Goal: Task Accomplishment & Management: Use online tool/utility

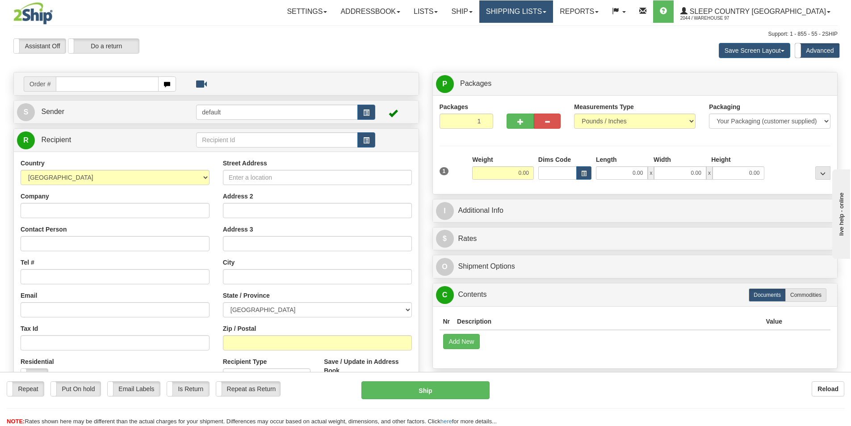
click at [550, 7] on link "Shipping lists" at bounding box center [516, 11] width 74 height 22
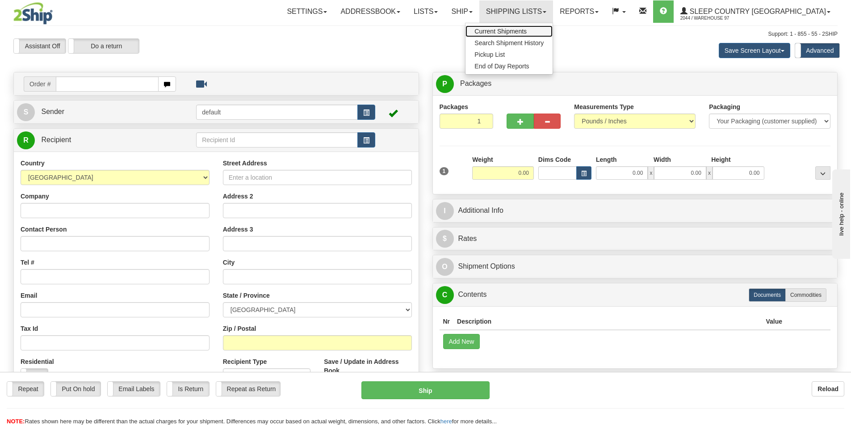
click at [526, 33] on span "Current Shipments" at bounding box center [500, 31] width 52 height 7
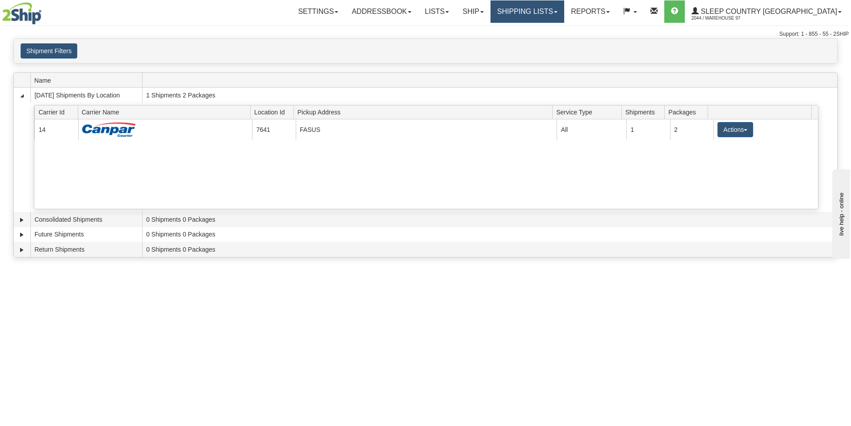
click at [547, 5] on link "Shipping lists" at bounding box center [527, 11] width 74 height 22
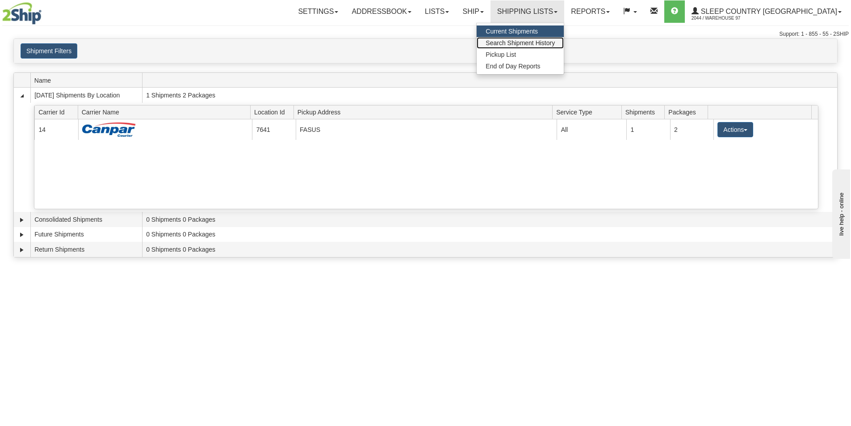
click at [555, 40] on span "Search Shipment History" at bounding box center [519, 42] width 69 height 7
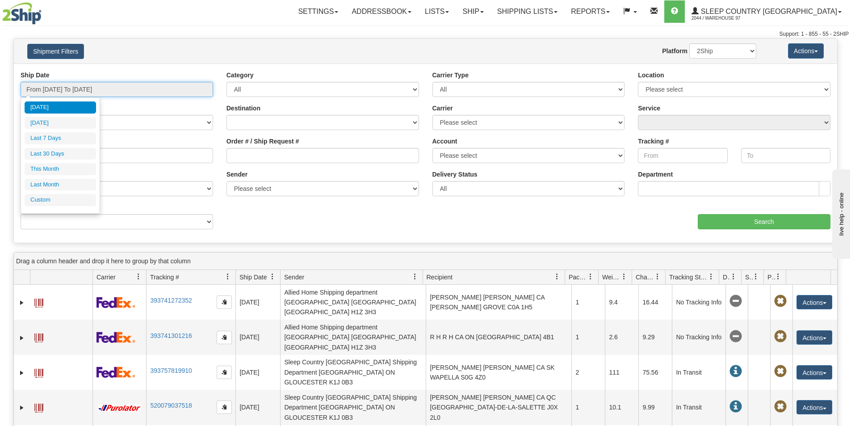
click at [188, 87] on input "From 09/30/2025 To 10/01/2025" at bounding box center [117, 89] width 192 height 15
click at [70, 155] on li "Last 30 Days" at bounding box center [60, 154] width 71 height 12
type input "From 09/02/2025 To 10/01/2025"
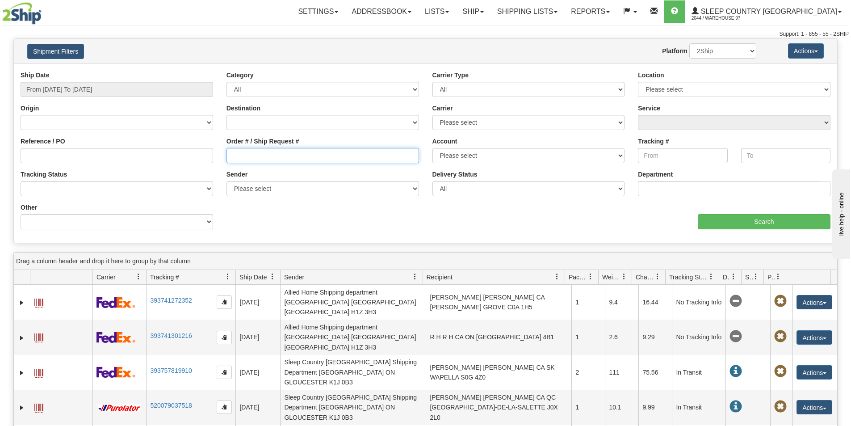
click at [299, 148] on input "Order # / Ship Request #" at bounding box center [322, 155] width 192 height 15
type input "9000I127617"
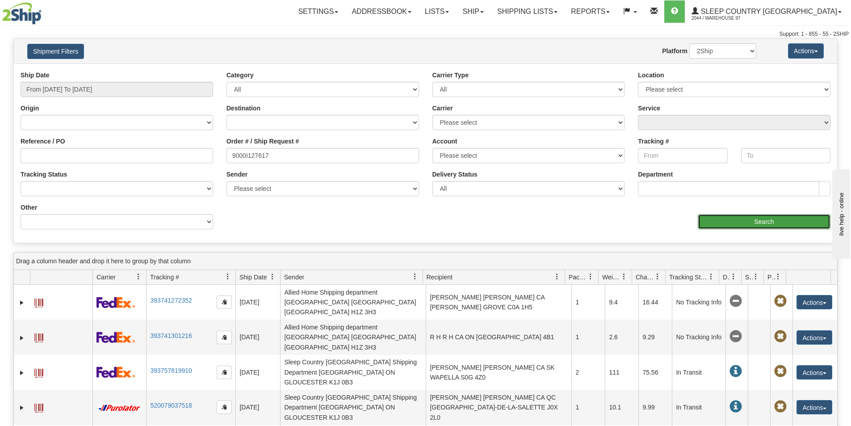
click at [735, 223] on input "Search" at bounding box center [763, 221] width 133 height 15
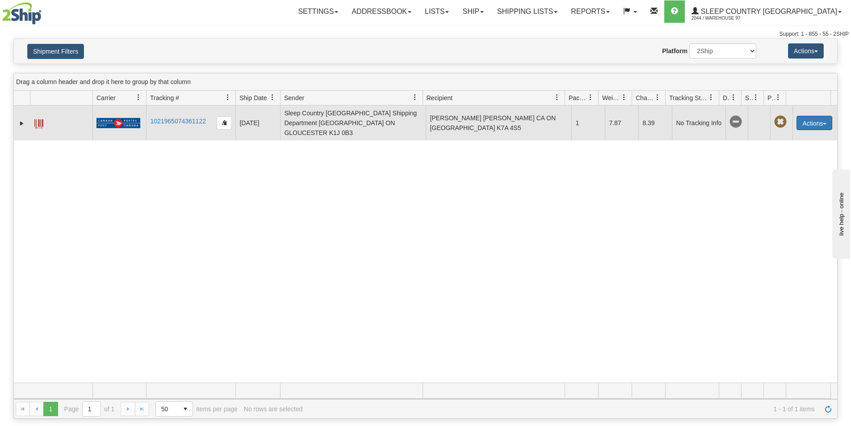
click at [814, 116] on button "Actions" at bounding box center [814, 123] width 36 height 14
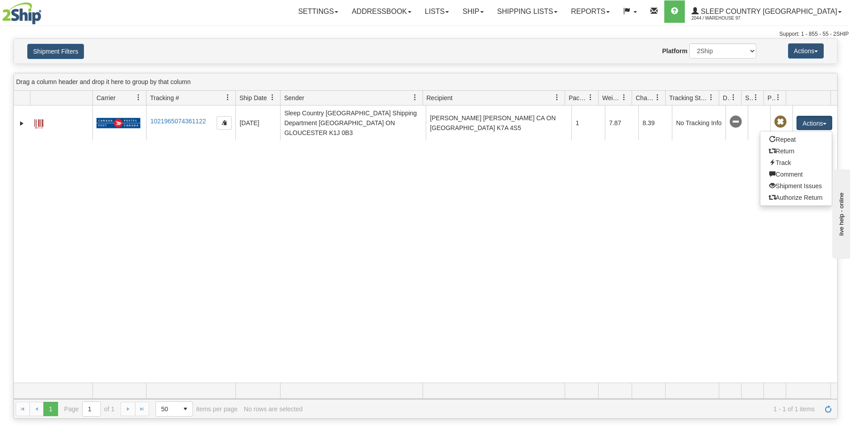
drag, startPoint x: 669, startPoint y: 152, endPoint x: 686, endPoint y: 151, distance: 17.0
click at [672, 152] on div "31678942 2044 1021965074361122 [DATE] [DATE] 11:58:55 AM Sleep Country [GEOGRAP…" at bounding box center [425, 243] width 823 height 277
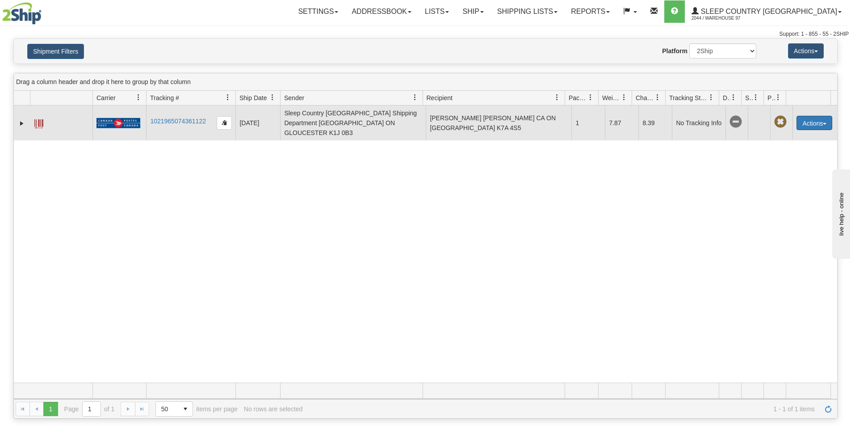
click at [807, 116] on button "Actions" at bounding box center [814, 123] width 36 height 14
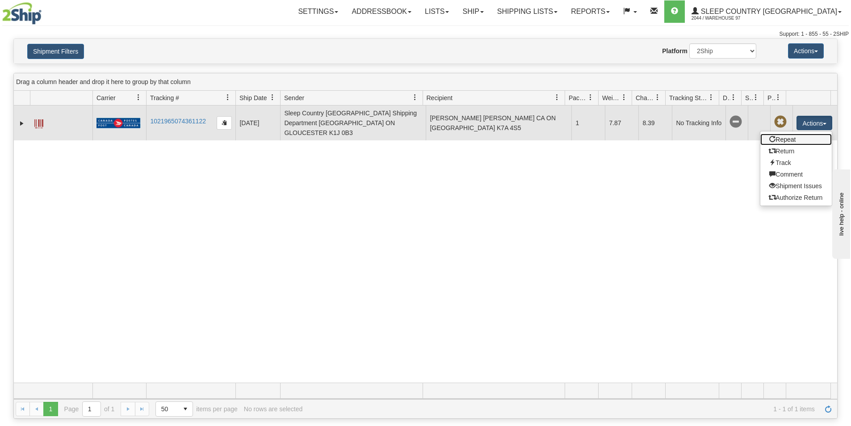
click at [784, 134] on link "Repeat" at bounding box center [795, 140] width 71 height 12
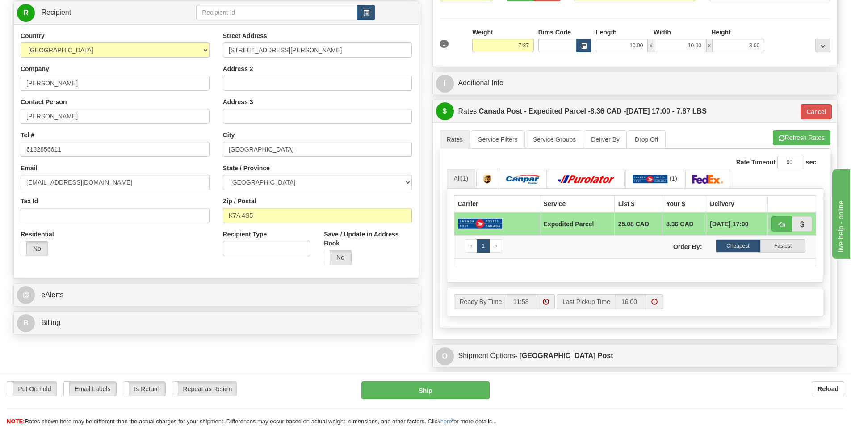
scroll to position [89, 0]
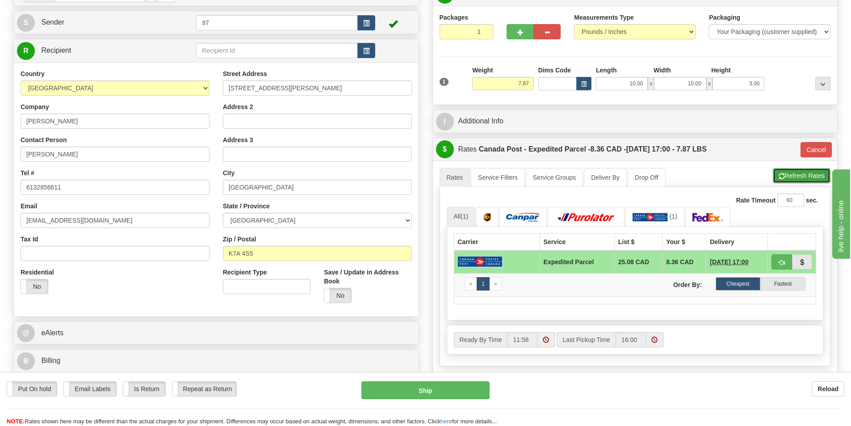
click at [785, 170] on button "Refresh Rates" at bounding box center [801, 175] width 58 height 15
type input "DOM.EP"
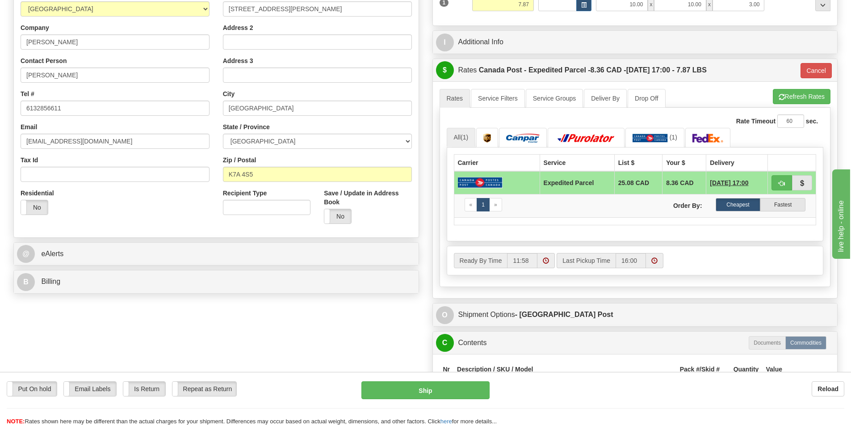
scroll to position [0, 0]
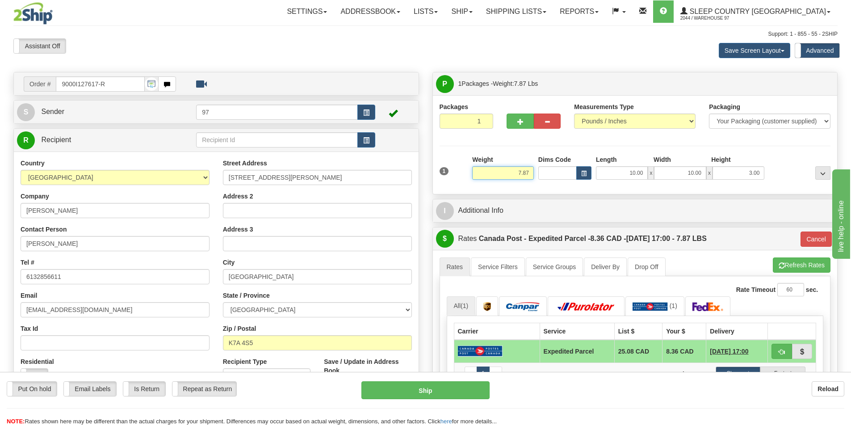
drag, startPoint x: 512, startPoint y: 172, endPoint x: 557, endPoint y: 170, distance: 44.7
click at [556, 171] on div "1 Weight 7.87 Dims Code x x" at bounding box center [635, 171] width 396 height 32
type input "6.00"
type input "DOM.EP"
click at [798, 266] on li "Refresh Rates Cancel Rating" at bounding box center [801, 264] width 58 height 15
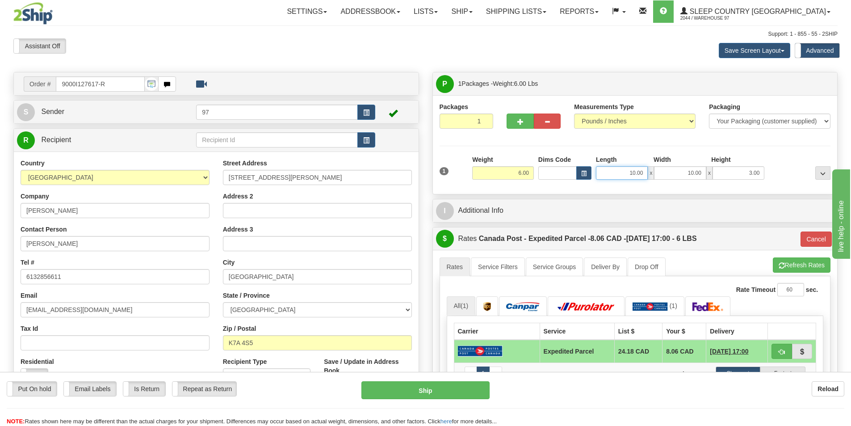
drag, startPoint x: 622, startPoint y: 171, endPoint x: 660, endPoint y: 169, distance: 37.6
click at [659, 170] on div "10.00 x 10.00 x 3.00" at bounding box center [680, 172] width 168 height 13
type input "0.00"
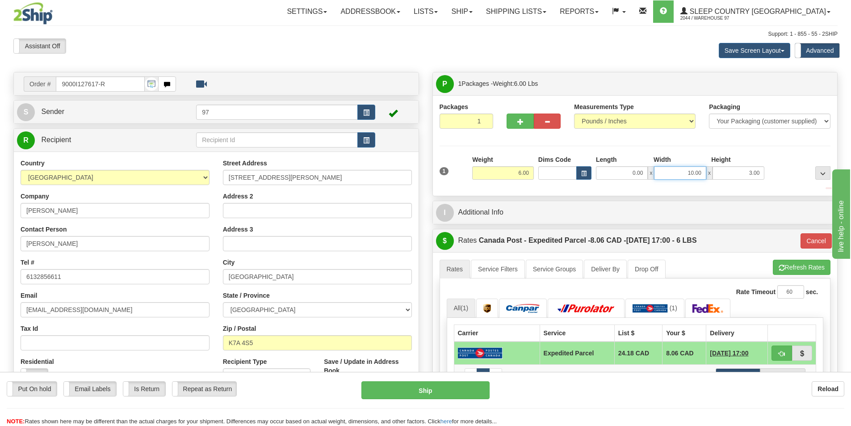
drag, startPoint x: 676, startPoint y: 171, endPoint x: 752, endPoint y: 171, distance: 75.5
click at [752, 171] on div "0.00 x 10.00 x 3.00" at bounding box center [680, 172] width 168 height 13
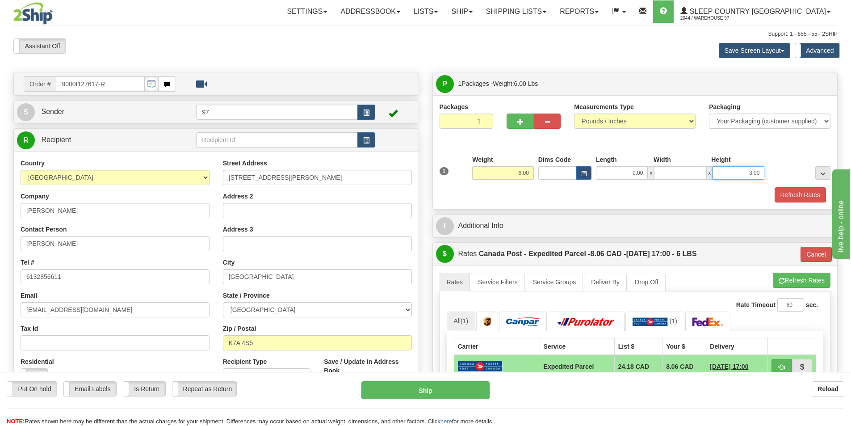
type input "0.00"
drag, startPoint x: 755, startPoint y: 173, endPoint x: 775, endPoint y: 171, distance: 20.7
click at [775, 171] on div "1 Weight 6.00 Dims Code 0.00" at bounding box center [635, 171] width 396 height 32
drag, startPoint x: 729, startPoint y: 171, endPoint x: 797, endPoint y: 171, distance: 67.4
click at [797, 171] on div "1 Weight 6.00 Dims Code 0.00" at bounding box center [635, 171] width 396 height 32
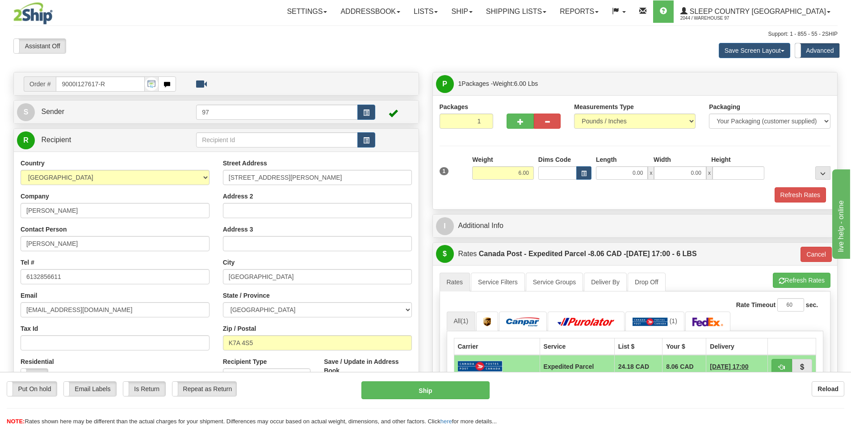
type input "0.00"
drag, startPoint x: 712, startPoint y: 189, endPoint x: 751, endPoint y: 189, distance: 39.3
click at [711, 189] on div "Refresh Rates" at bounding box center [635, 194] width 396 height 15
click at [793, 189] on button "Refresh Rates" at bounding box center [799, 194] width 51 height 15
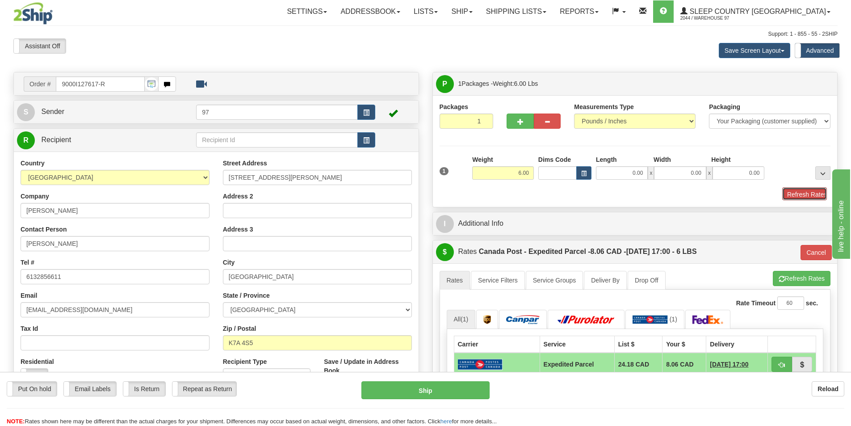
type input "DOM.EP"
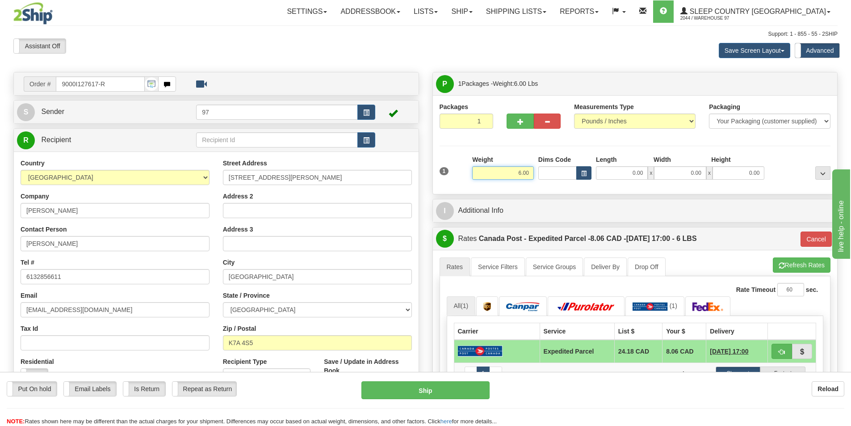
click at [579, 173] on div "1 Weight 6.00 Dims Code 0.00" at bounding box center [635, 171] width 396 height 32
type input "3.00"
type input "DOM.EP"
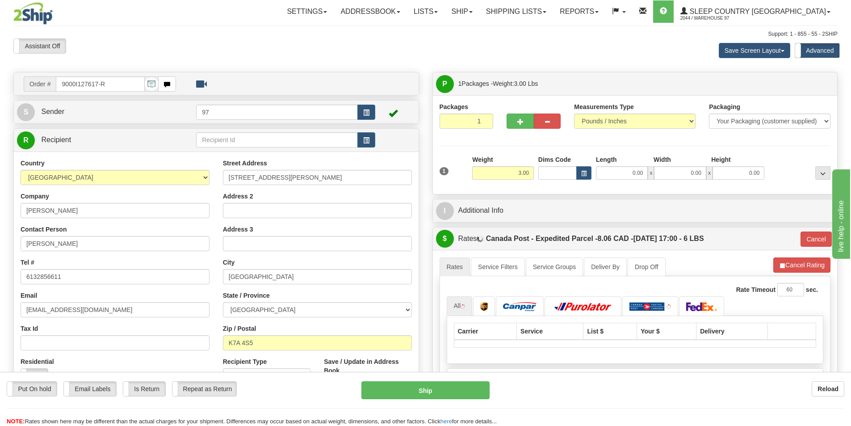
click at [800, 266] on li "Refresh Rates Cancel Rating" at bounding box center [801, 264] width 57 height 15
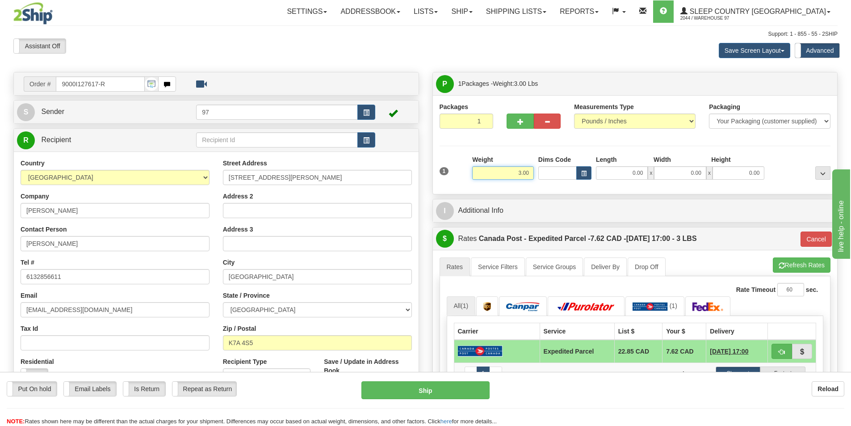
drag, startPoint x: 507, startPoint y: 172, endPoint x: 556, endPoint y: 171, distance: 48.7
click at [556, 171] on div "1 Weight 3.00 Dims Code 0.00" at bounding box center [635, 171] width 396 height 32
type input "7.50"
type input "DOM.EP"
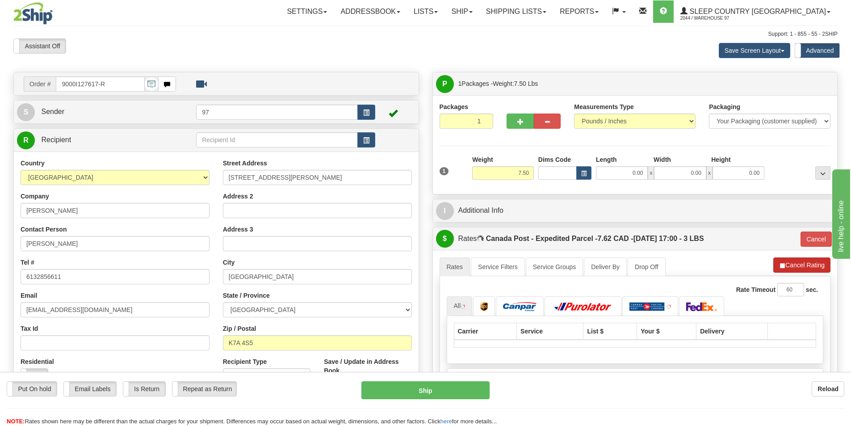
click at [792, 263] on li "Refresh Rates Cancel Rating" at bounding box center [801, 264] width 57 height 15
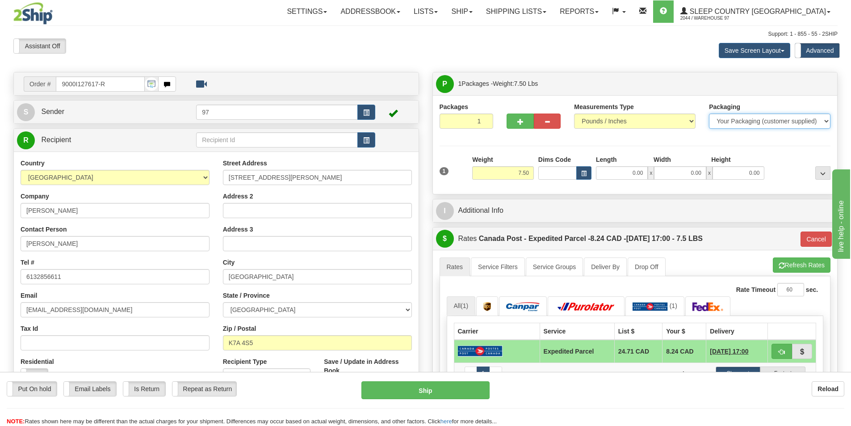
click at [799, 124] on select "Your Packaging (customer supplied) Envelope (carrier supplied) Pack (carrier su…" at bounding box center [769, 120] width 121 height 15
click at [709, 113] on select "Your Packaging (customer supplied) Envelope (carrier supplied) Pack (carrier su…" at bounding box center [769, 120] width 121 height 15
click at [760, 125] on select "Your Packaging (customer supplied) Envelope (carrier supplied) Pack (carrier su…" at bounding box center [769, 120] width 121 height 15
select select "2"
click at [709, 113] on select "Your Packaging (customer supplied) Envelope (carrier supplied) Pack (carrier su…" at bounding box center [769, 120] width 121 height 15
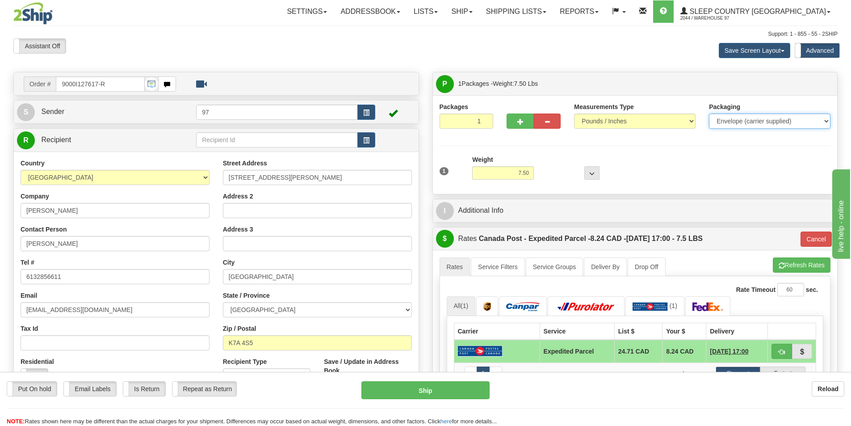
type input "DOM.EP"
click at [768, 125] on select "Your Packaging (customer supplied) Envelope (carrier supplied) Pack (carrier su…" at bounding box center [769, 120] width 121 height 15
select select "1"
click at [709, 113] on select "Your Packaging (customer supplied) Envelope (carrier supplied) Pack (carrier su…" at bounding box center [769, 120] width 121 height 15
type input "DOM.EP"
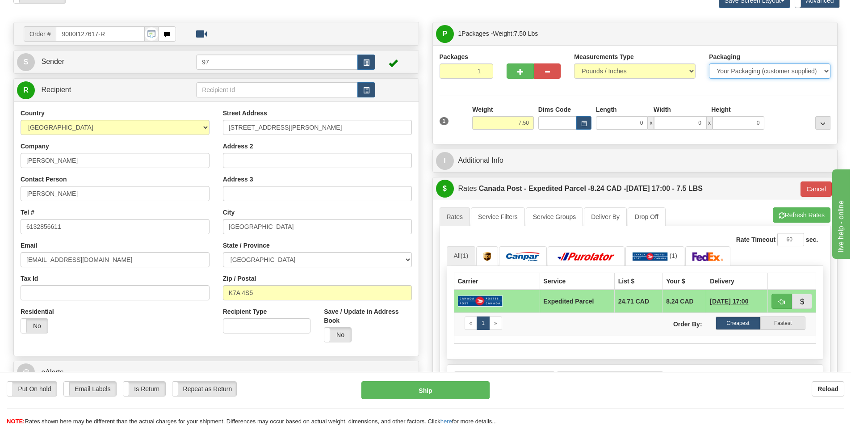
scroll to position [45, 0]
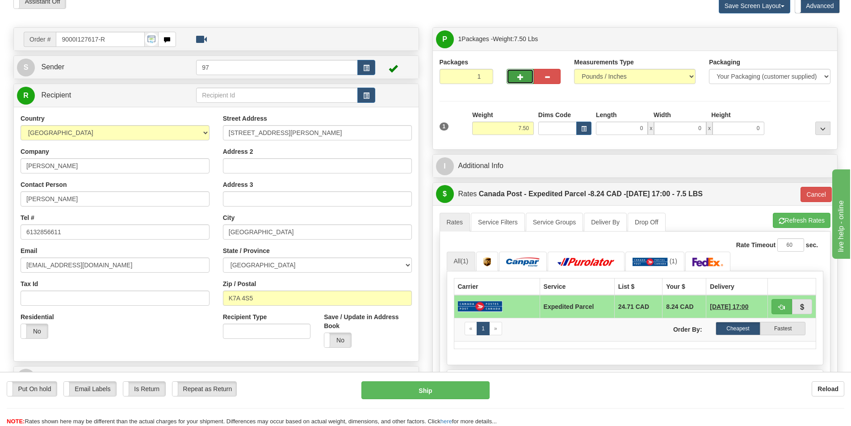
click at [520, 77] on span "button" at bounding box center [520, 77] width 6 height 6
type input "2"
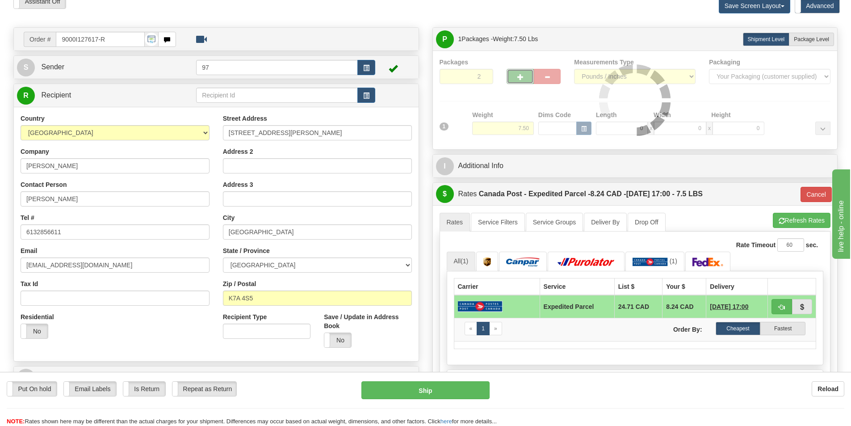
type input "DOM.EP"
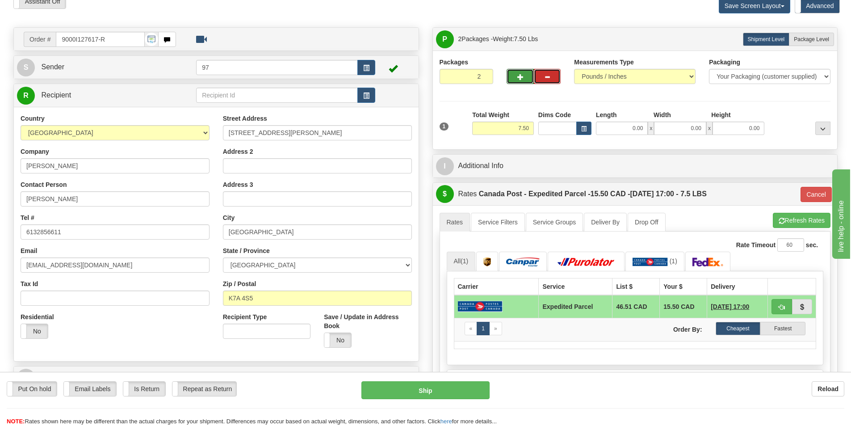
click at [555, 76] on button "button" at bounding box center [547, 76] width 27 height 15
type input "1"
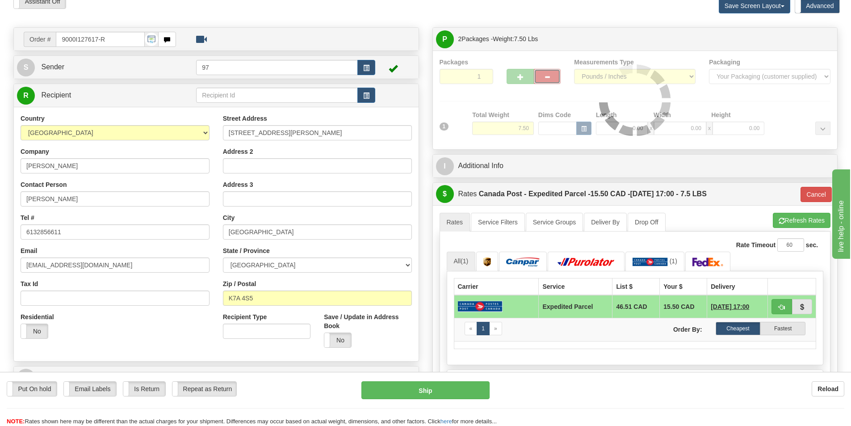
type input "DOM.EP"
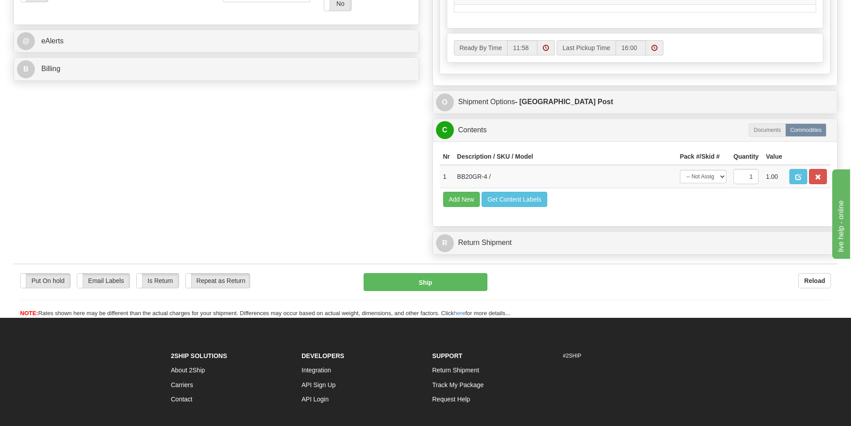
scroll to position [402, 0]
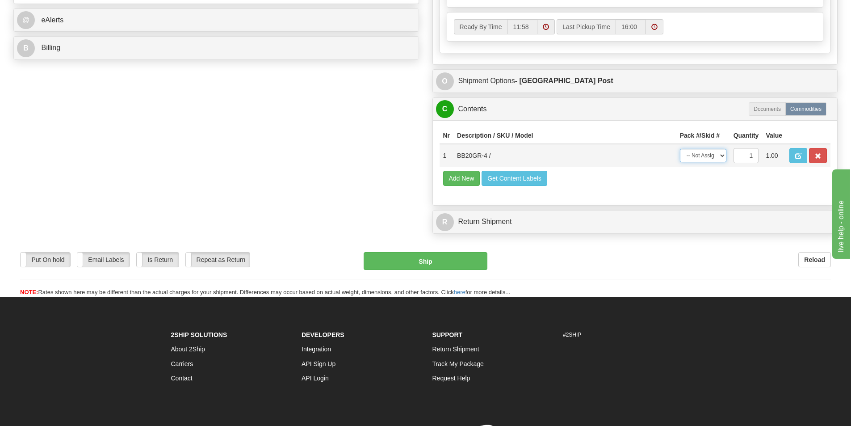
click at [712, 157] on select "-- Not Assigned -- Package 1" at bounding box center [703, 155] width 46 height 13
select select "0"
click at [680, 149] on select "-- Not Assigned -- Package 1" at bounding box center [703, 155] width 46 height 13
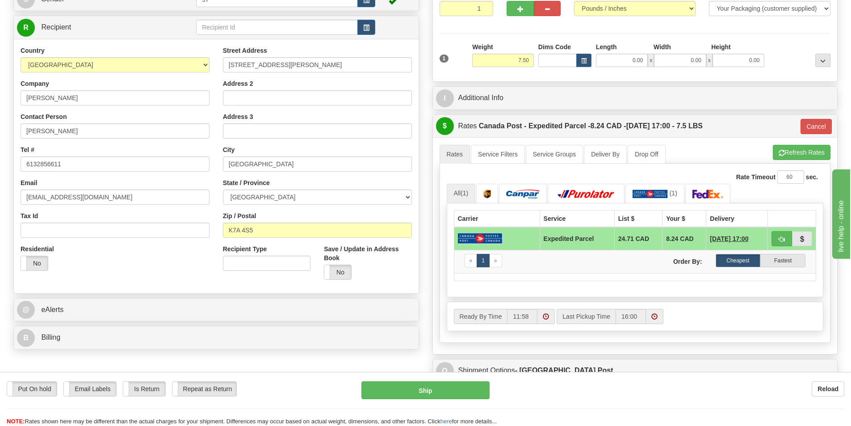
scroll to position [0, 0]
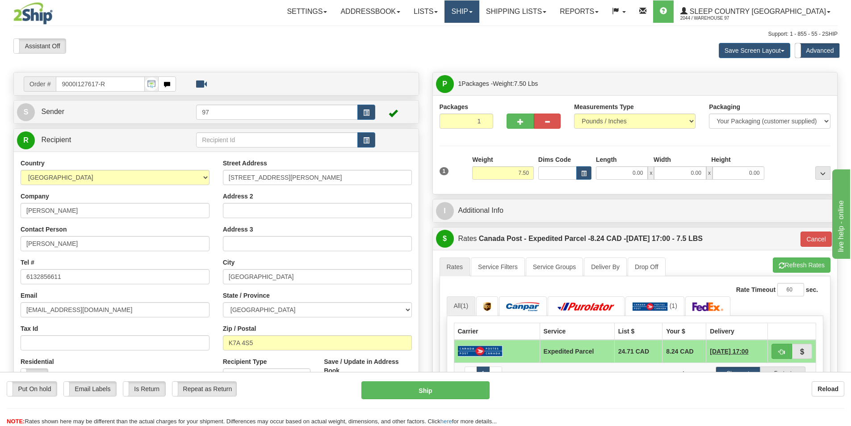
click at [479, 3] on link "Ship" at bounding box center [461, 11] width 34 height 22
click at [441, 29] on span "Ship Screen" at bounding box center [424, 31] width 34 height 7
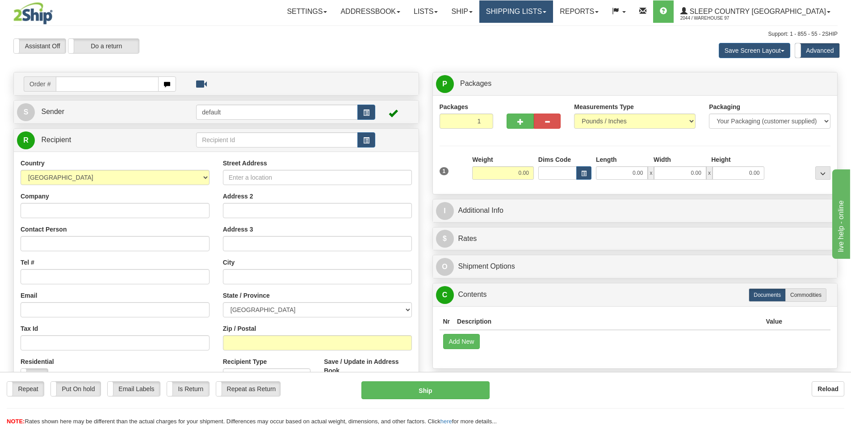
click at [553, 17] on link "Shipping lists" at bounding box center [516, 11] width 74 height 22
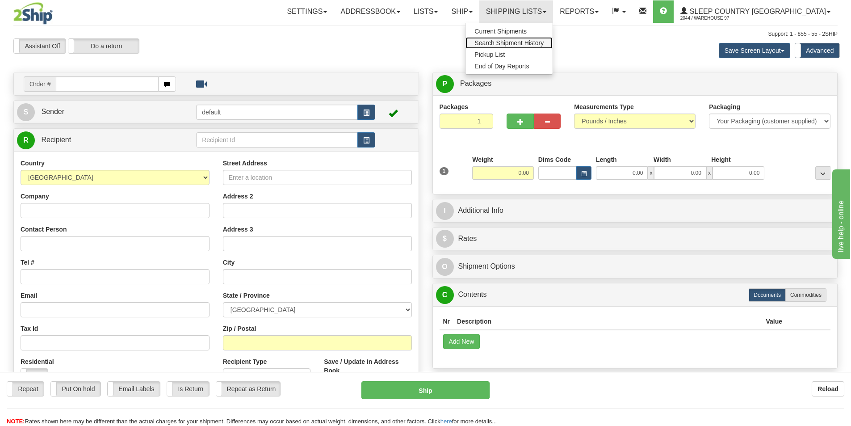
click at [543, 39] on link "Search Shipment History" at bounding box center [508, 43] width 87 height 12
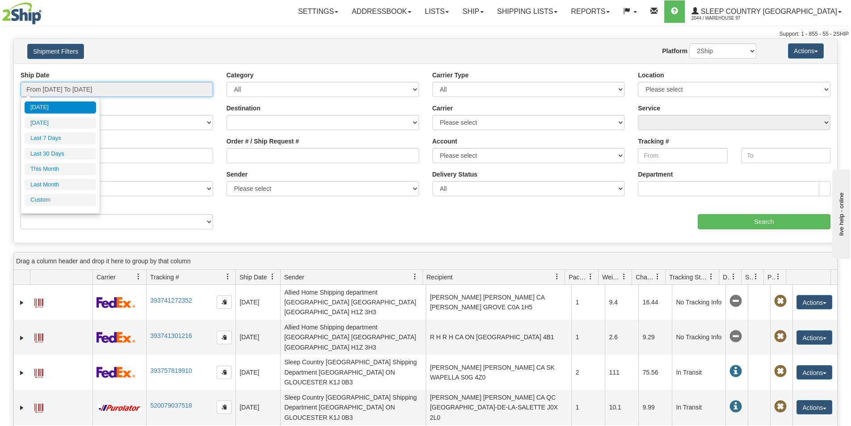
click at [151, 91] on input "From [DATE] To [DATE]" at bounding box center [117, 89] width 192 height 15
click at [59, 151] on li "Last 30 Days" at bounding box center [60, 154] width 71 height 12
type input "From 09/02/2025 To 10/01/2025"
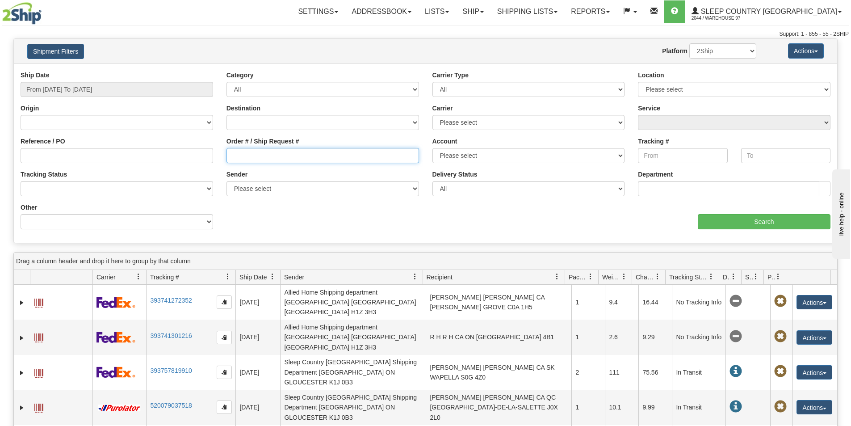
click at [268, 153] on input "Order # / Ship Request #" at bounding box center [322, 155] width 192 height 15
type input "9000I127617"
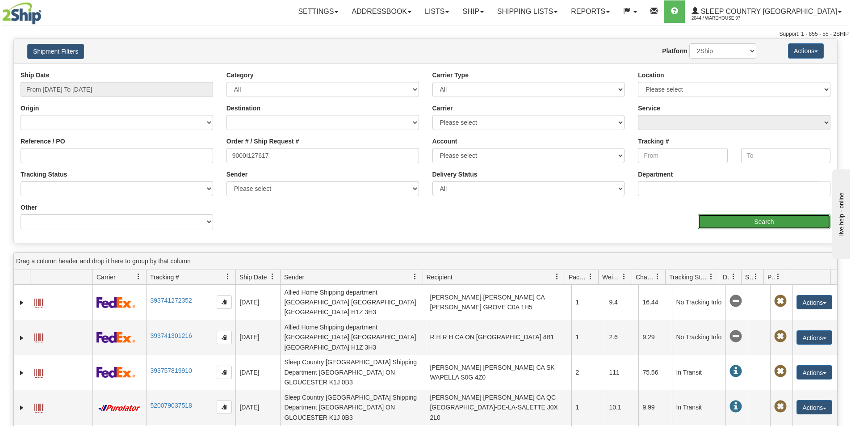
click at [781, 225] on input "Search" at bounding box center [763, 221] width 133 height 15
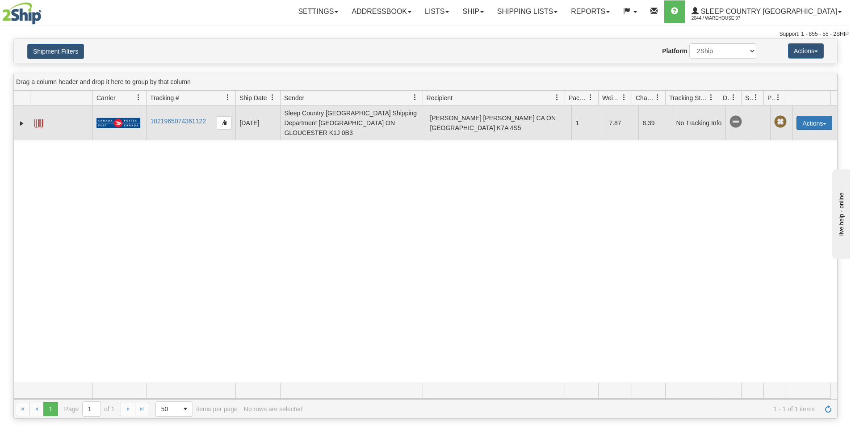
click at [823, 123] on span "button" at bounding box center [825, 124] width 4 height 2
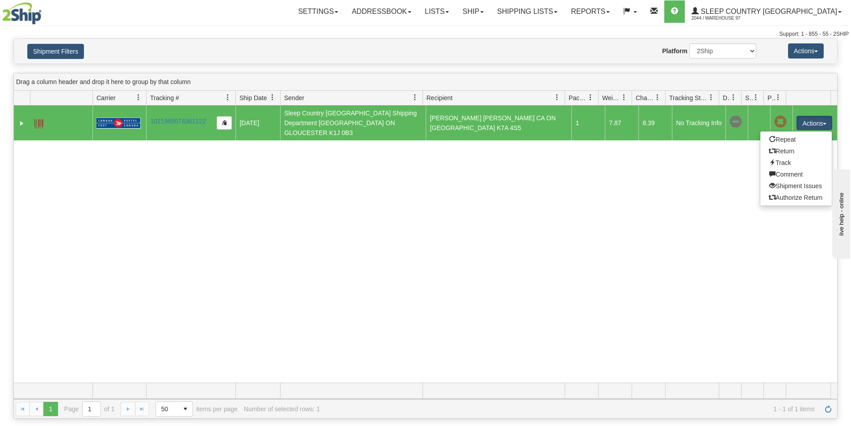
drag, startPoint x: 394, startPoint y: 208, endPoint x: 365, endPoint y: 208, distance: 29.0
click at [392, 208] on div "31678942 2044 1021965074361122 09/28/2025 09/28/2025 11:58:55 AM Sleep Country …" at bounding box center [425, 243] width 823 height 277
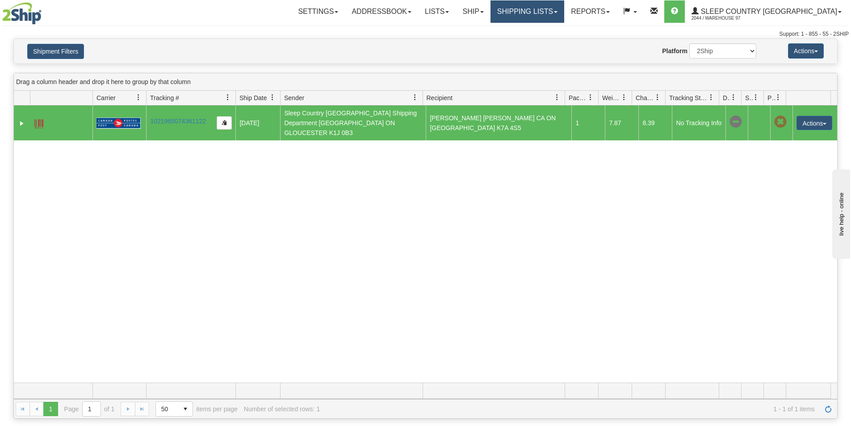
click at [553, 9] on link "Shipping lists" at bounding box center [527, 11] width 74 height 22
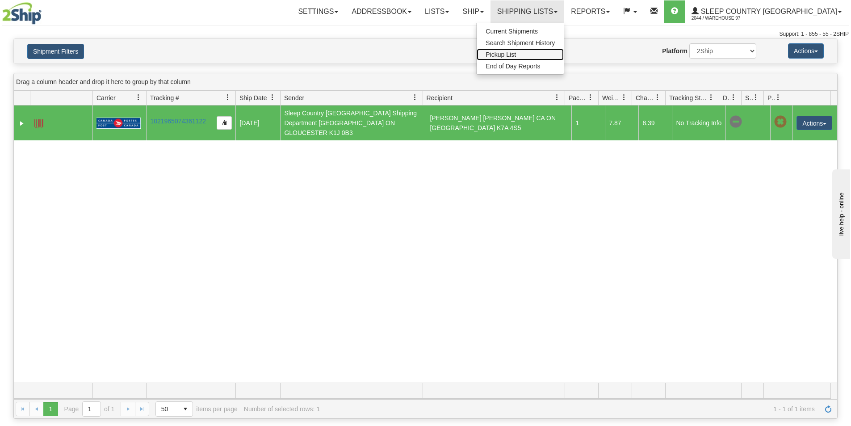
click at [516, 54] on span "Pickup List" at bounding box center [500, 54] width 30 height 7
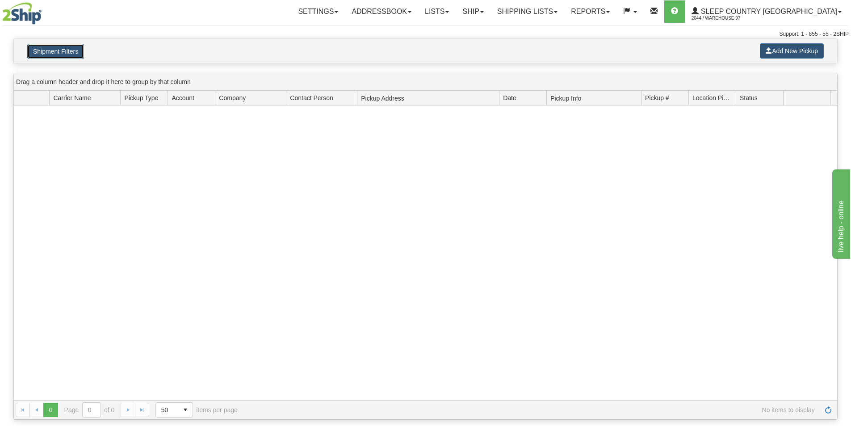
click at [63, 55] on button "Shipment Filters" at bounding box center [55, 51] width 57 height 15
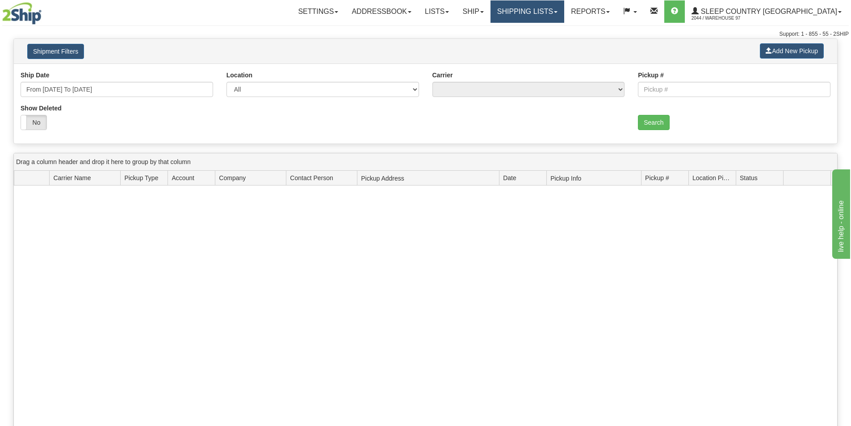
click at [555, 13] on link "Shipping lists" at bounding box center [527, 11] width 74 height 22
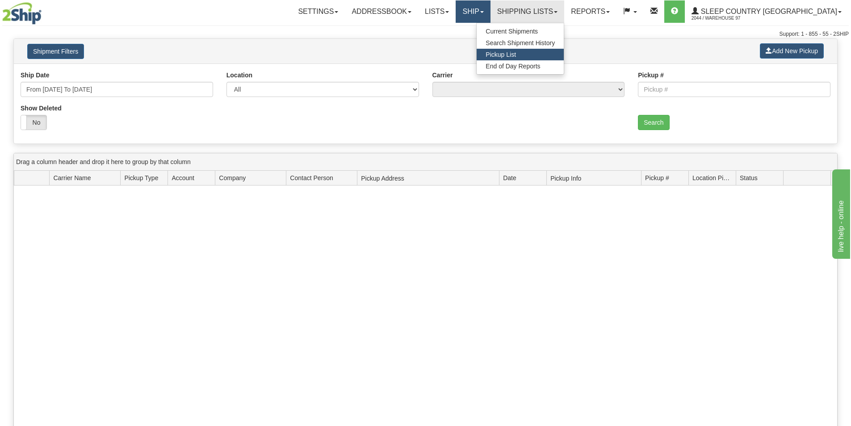
click at [490, 11] on link "Ship" at bounding box center [472, 11] width 34 height 22
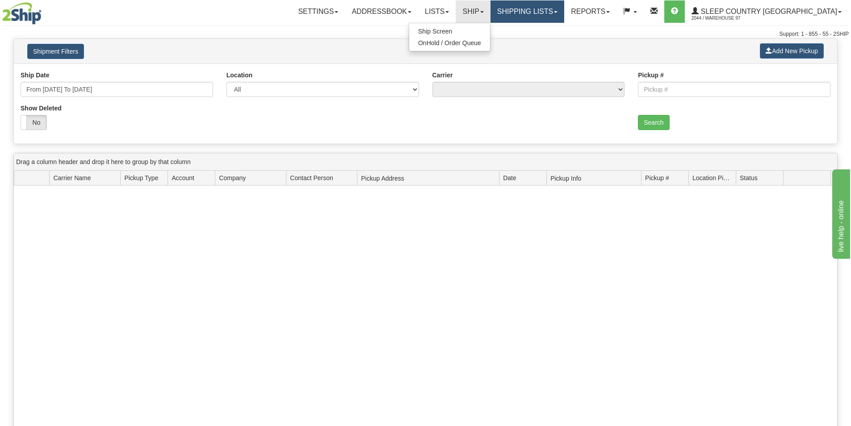
click at [564, 10] on link "Shipping lists" at bounding box center [527, 11] width 74 height 22
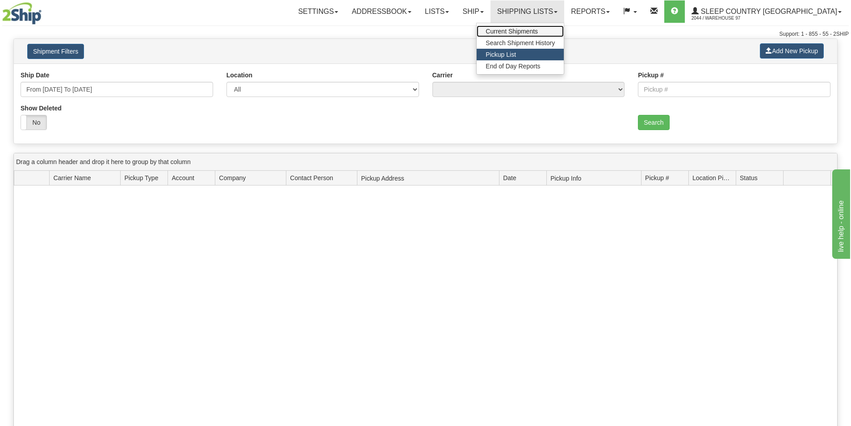
click at [538, 33] on span "Current Shipments" at bounding box center [511, 31] width 52 height 7
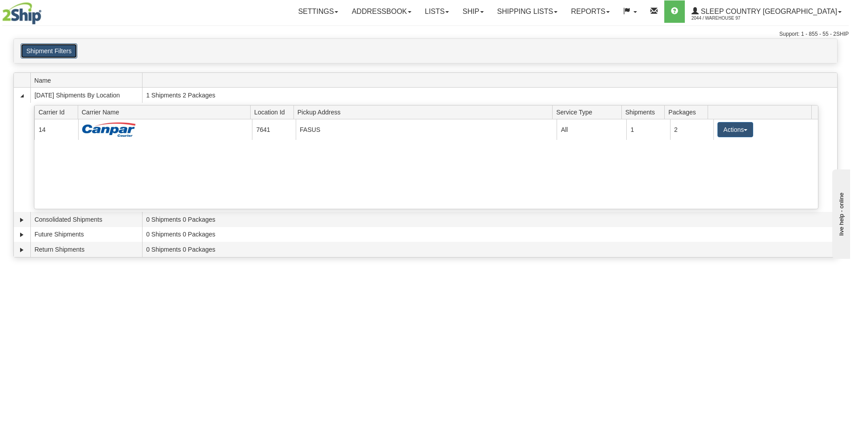
click at [63, 53] on button "Shipment Filters" at bounding box center [49, 50] width 57 height 15
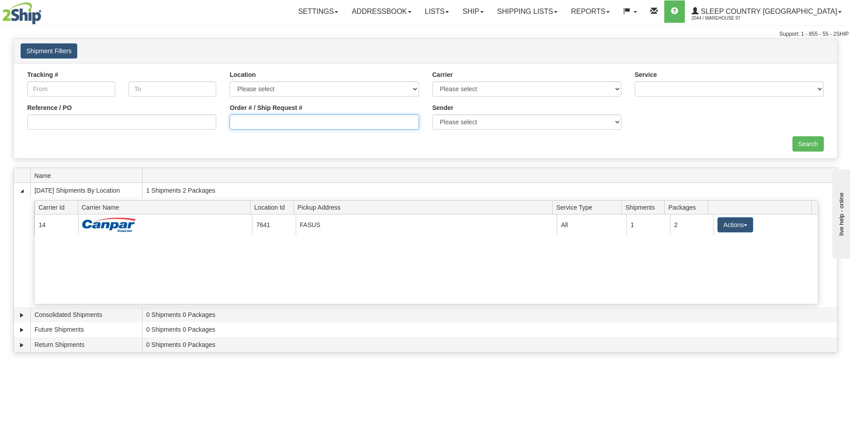
click at [294, 120] on input "Order # / Ship Request #" at bounding box center [324, 121] width 189 height 15
type input "9000I127617"
click at [809, 145] on input "Search" at bounding box center [807, 143] width 31 height 15
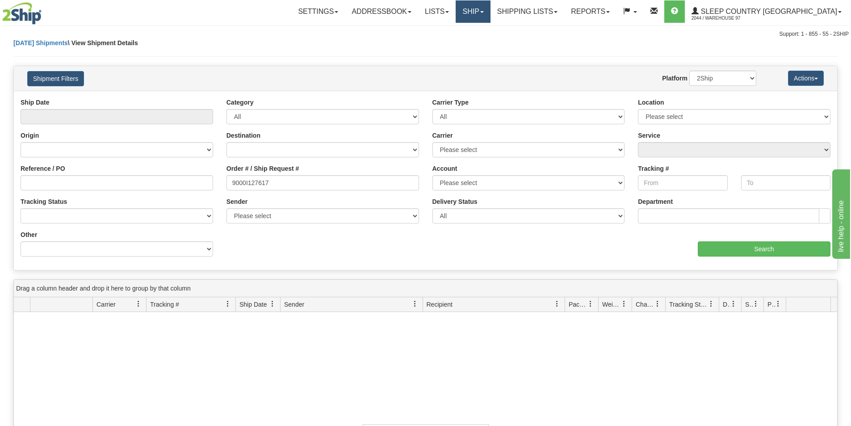
click at [490, 15] on link "Ship" at bounding box center [472, 11] width 34 height 22
click at [549, 11] on link "Shipping lists" at bounding box center [527, 11] width 74 height 22
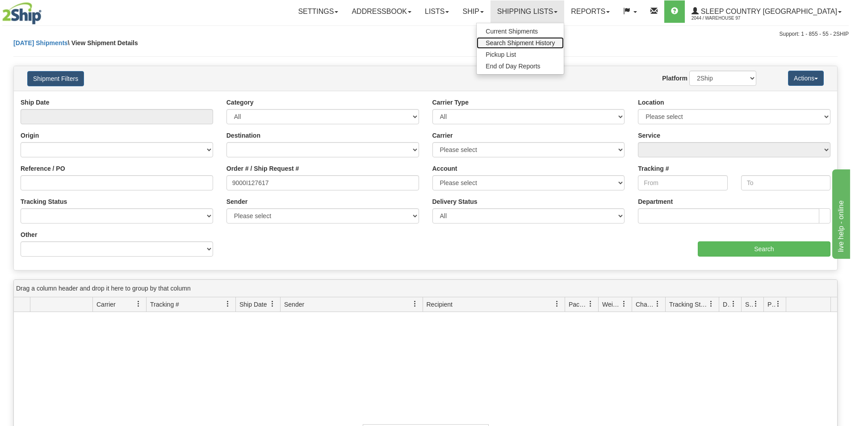
click at [549, 39] on link "Search Shipment History" at bounding box center [519, 43] width 87 height 12
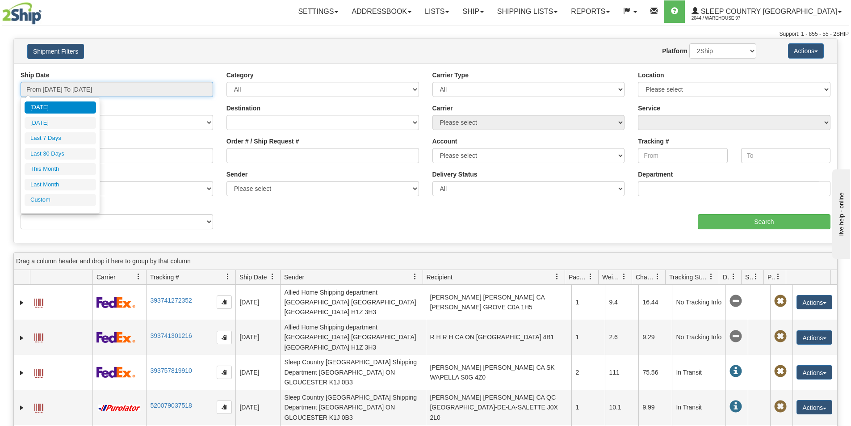
click at [176, 88] on input "From [DATE] To [DATE]" at bounding box center [117, 89] width 192 height 15
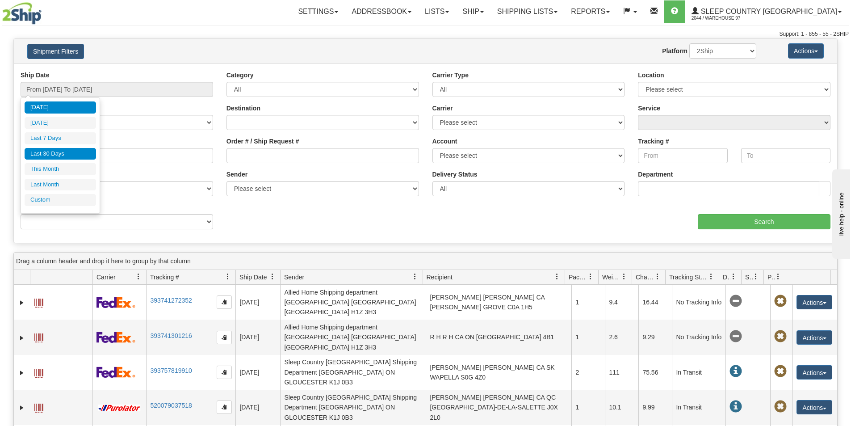
click at [68, 149] on li "Last 30 Days" at bounding box center [60, 154] width 71 height 12
type input "From 09/02/2025 To 10/01/2025"
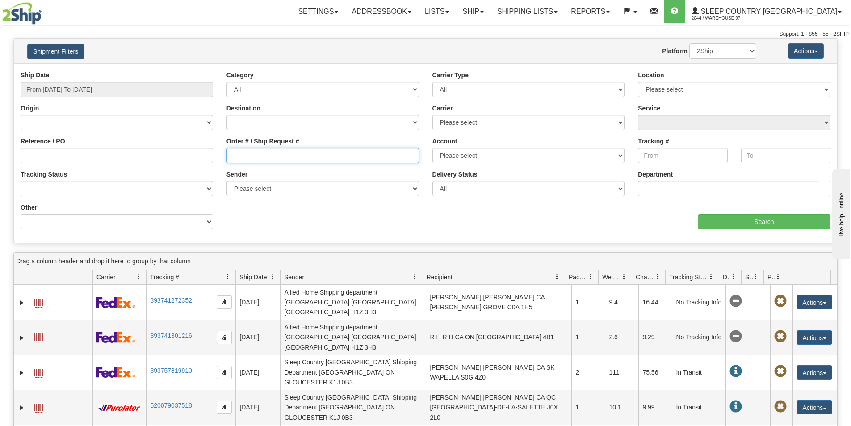
click at [305, 157] on input "Order # / Ship Request #" at bounding box center [322, 155] width 192 height 15
type input "9000I127617"
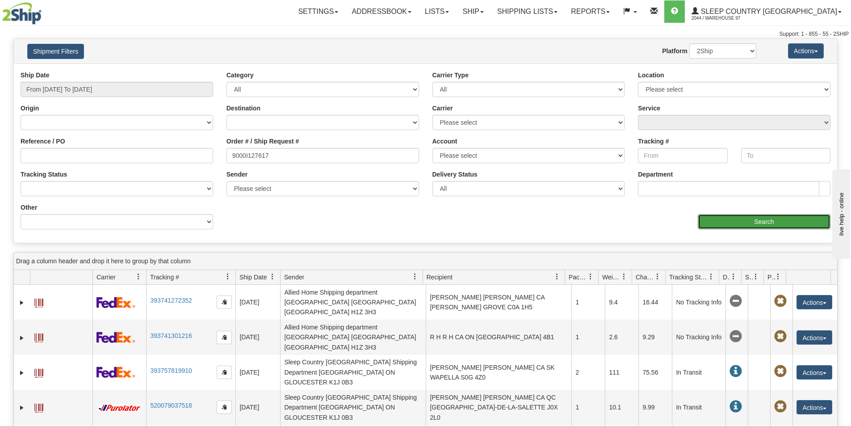
click at [763, 221] on input "Search" at bounding box center [763, 221] width 133 height 15
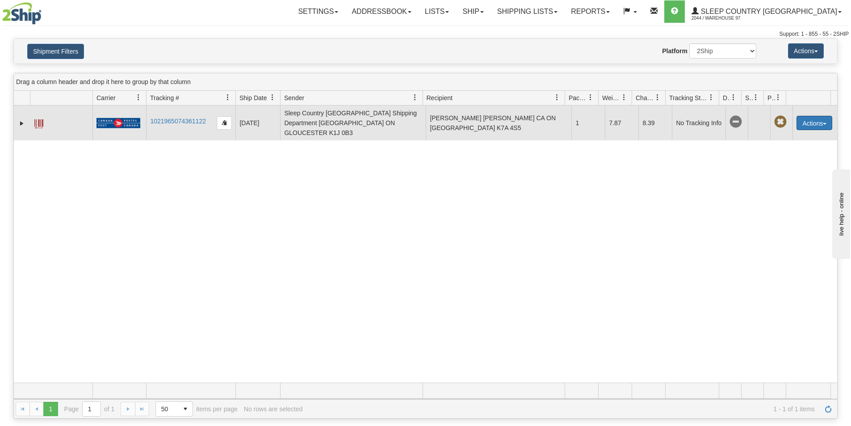
click at [812, 122] on button "Actions" at bounding box center [814, 123] width 36 height 14
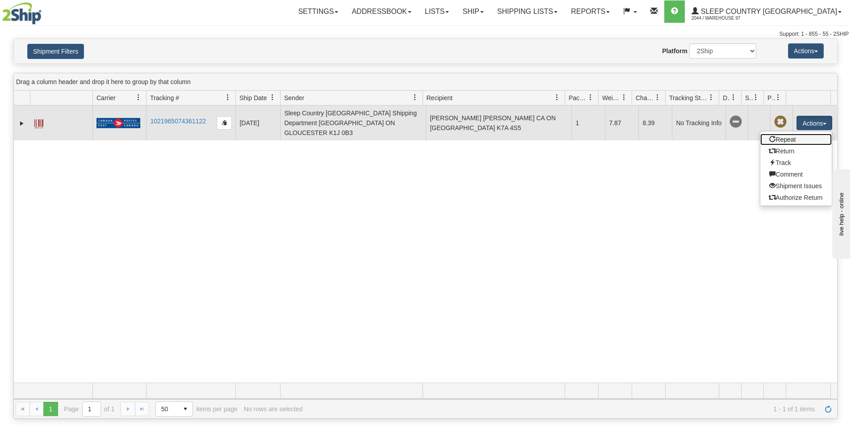
click at [771, 134] on link "Repeat" at bounding box center [795, 140] width 71 height 12
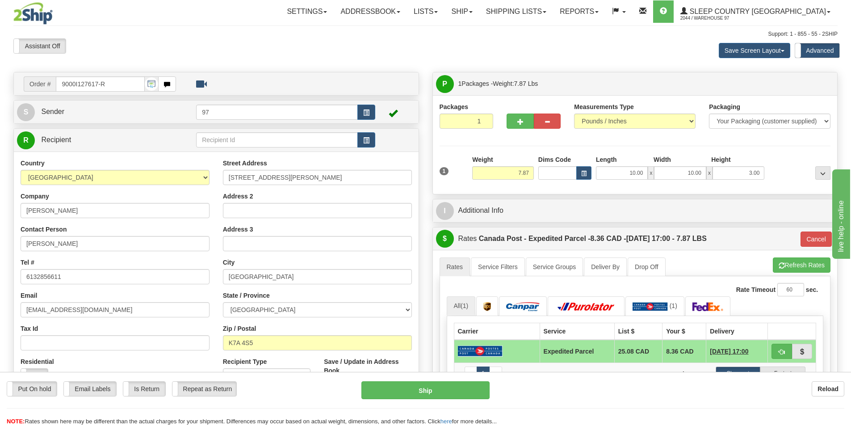
scroll to position [45, 0]
